Goal: Information Seeking & Learning: Learn about a topic

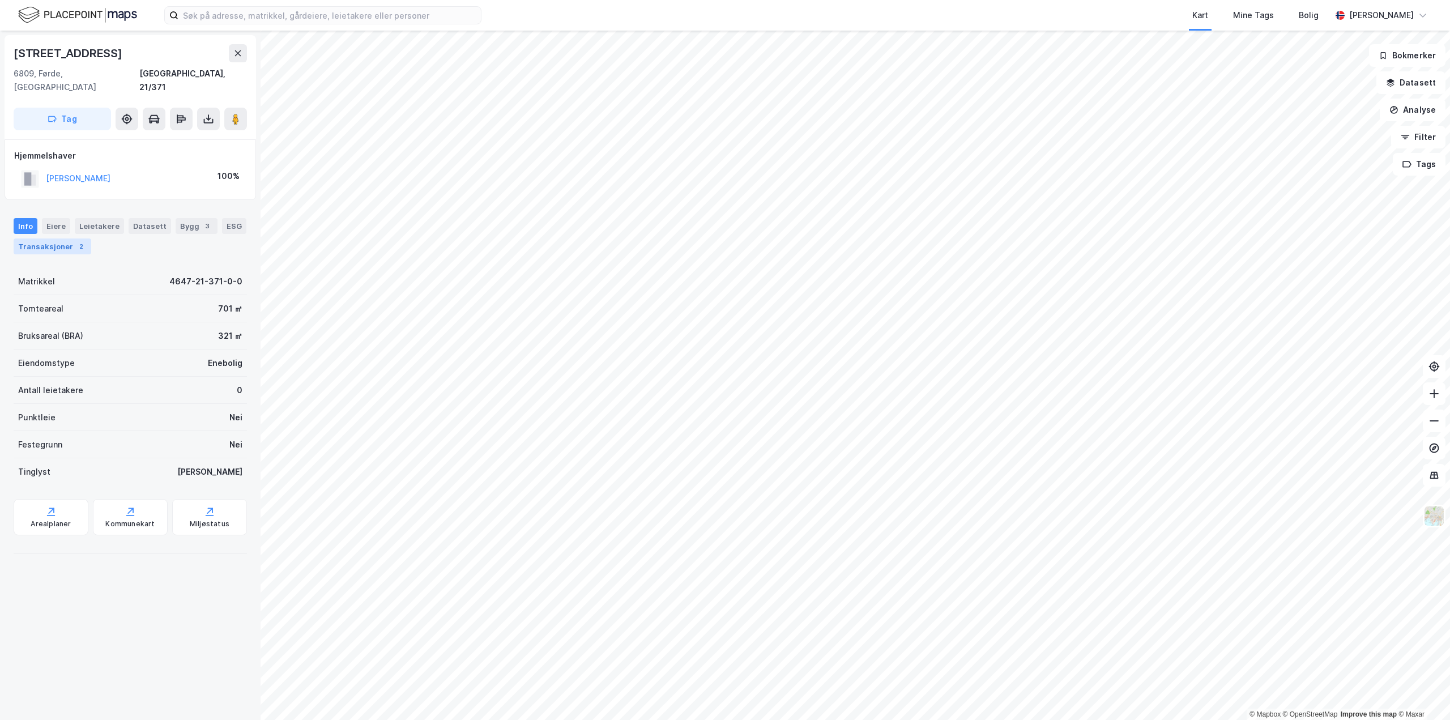
click at [67, 238] on div "Transaksjoner 2" at bounding box center [53, 246] width 78 height 16
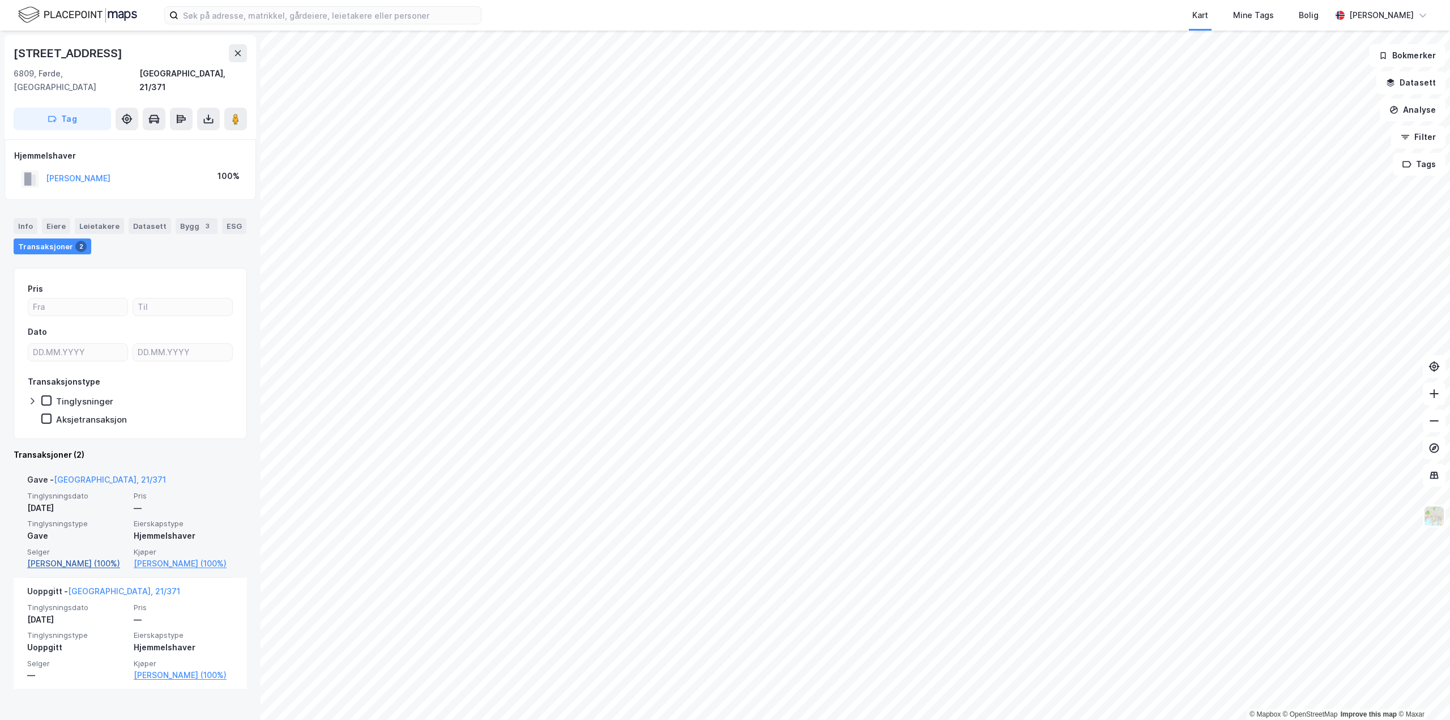
click at [77, 557] on link "[PERSON_NAME] (100%)" at bounding box center [77, 564] width 100 height 14
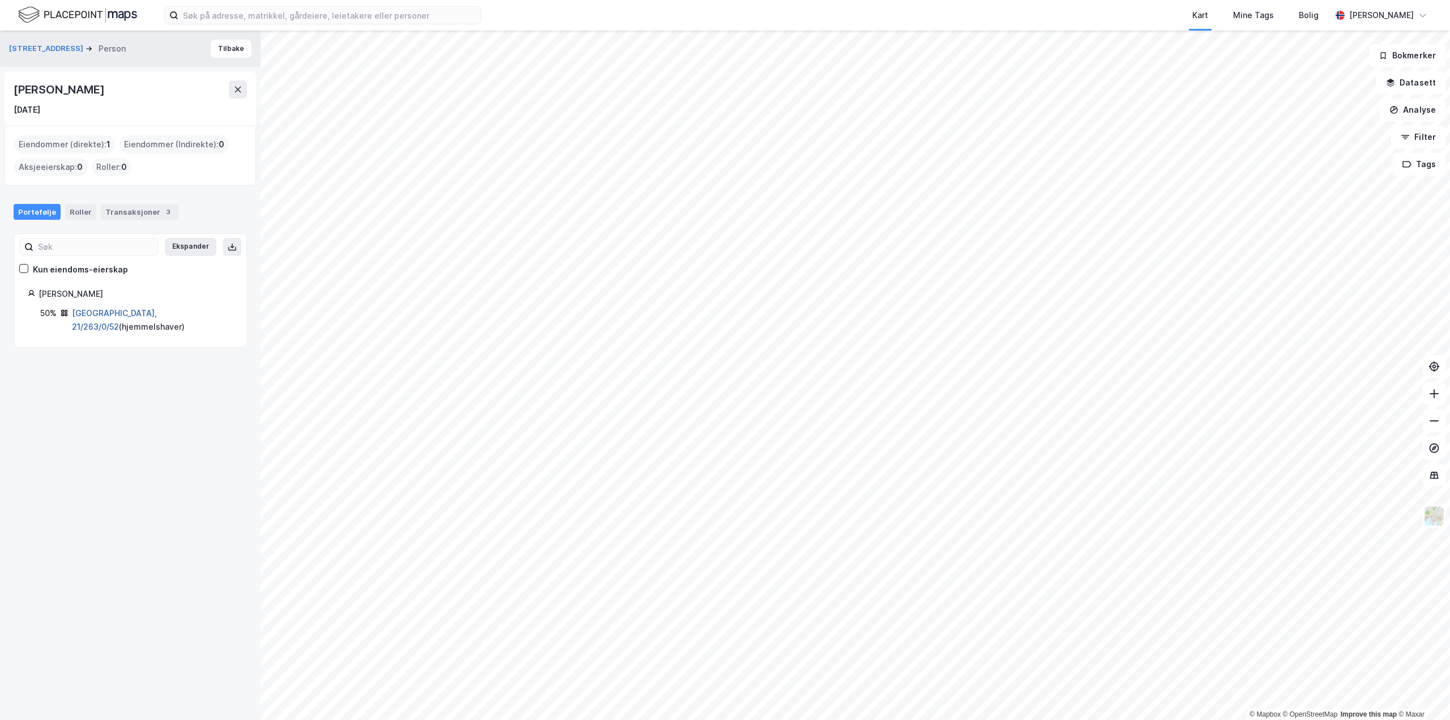
click at [126, 314] on link "[GEOGRAPHIC_DATA], 21/263/0/52" at bounding box center [114, 319] width 85 height 23
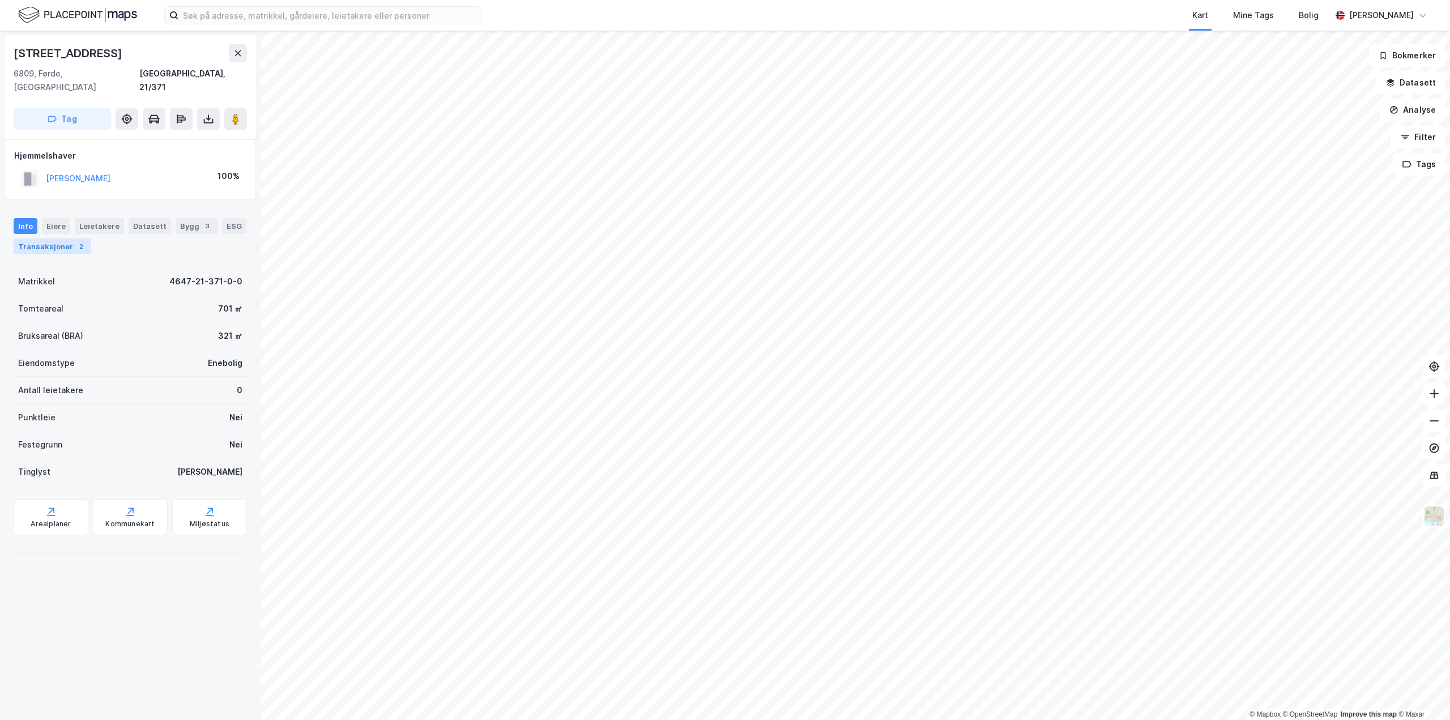
click at [75, 241] on div "2" at bounding box center [80, 246] width 11 height 11
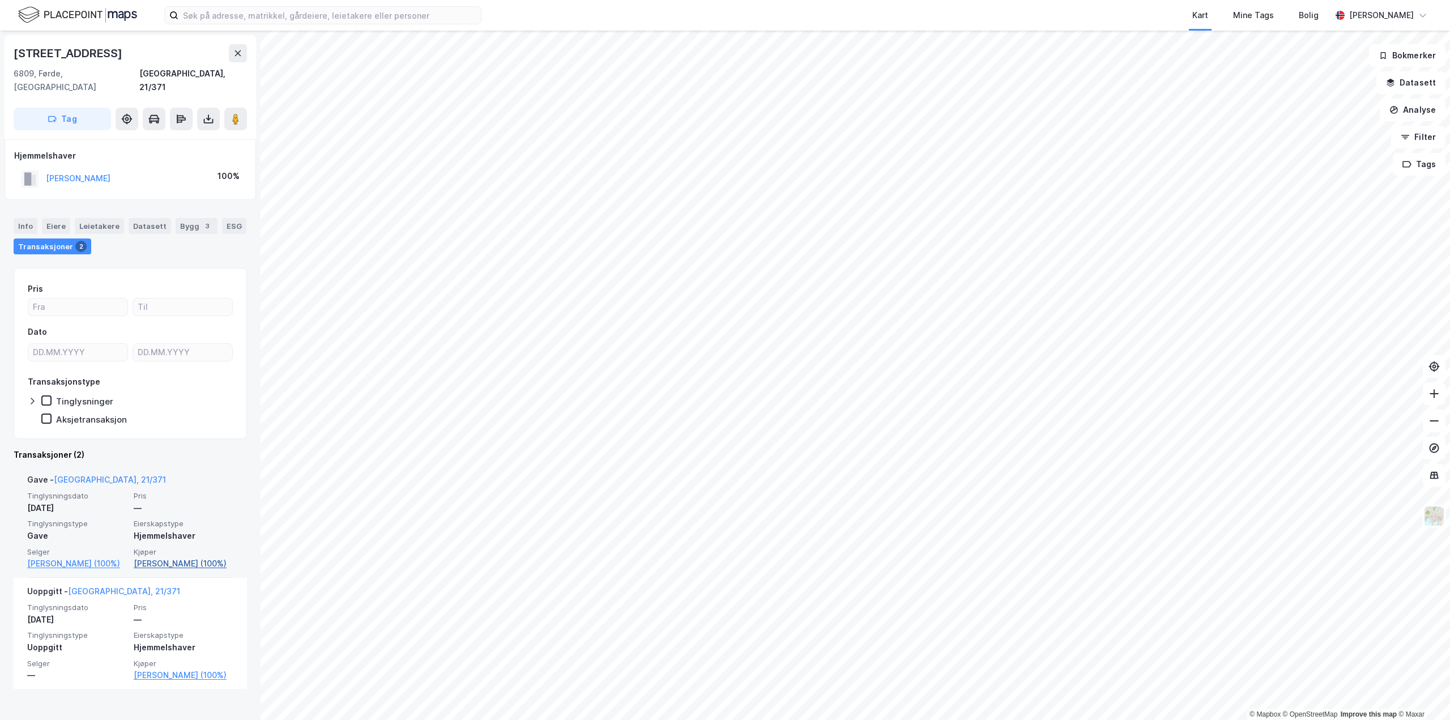
click at [181, 557] on link "[PERSON_NAME] (100%)" at bounding box center [184, 564] width 100 height 14
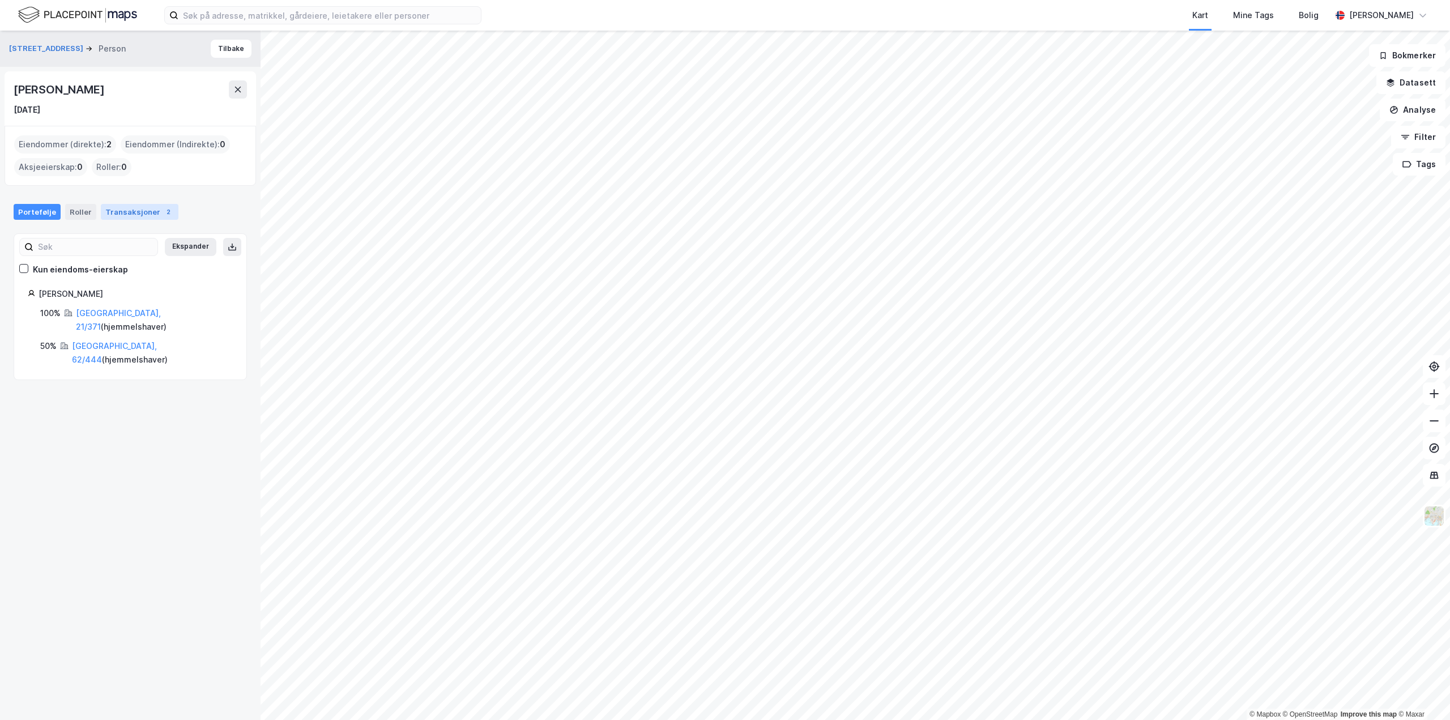
click at [116, 211] on div "Transaksjoner 2" at bounding box center [140, 212] width 78 height 16
